Goal: Find specific page/section: Find specific page/section

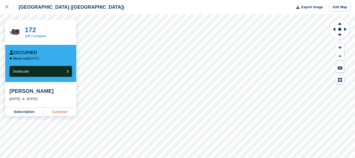
click at [60, 114] on link "Customer" at bounding box center [59, 111] width 33 height 8
